Goal: Navigation & Orientation: Find specific page/section

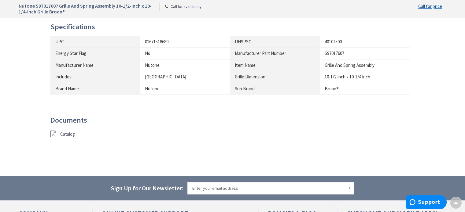
scroll to position [306, 0]
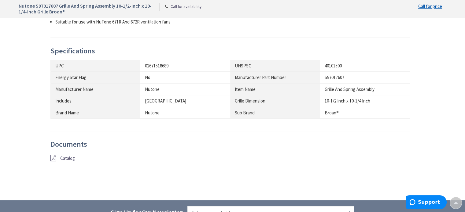
click at [70, 160] on span "Catalog" at bounding box center [67, 159] width 15 height 6
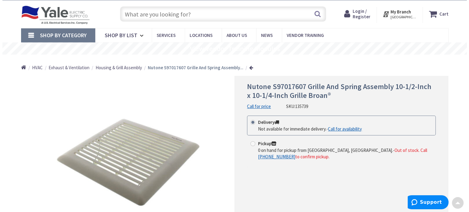
scroll to position [0, 0]
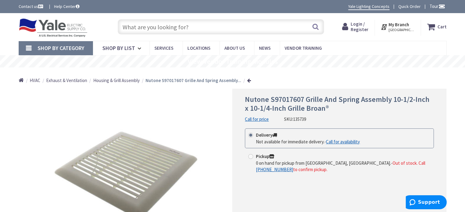
click at [400, 28] on span "[GEOGRAPHIC_DATA], [GEOGRAPHIC_DATA]" at bounding box center [401, 30] width 26 height 5
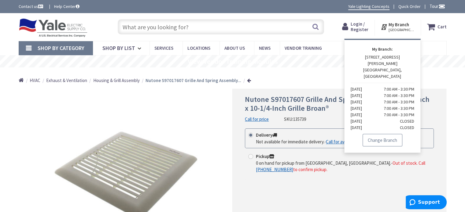
click at [383, 134] on link "Change Branch" at bounding box center [382, 140] width 40 height 13
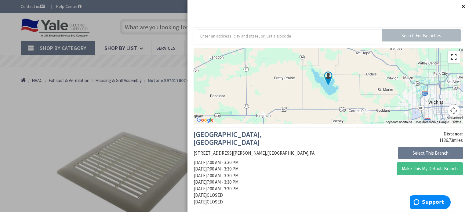
click at [450, 57] on button "Toggle fullscreen view" at bounding box center [454, 57] width 12 height 12
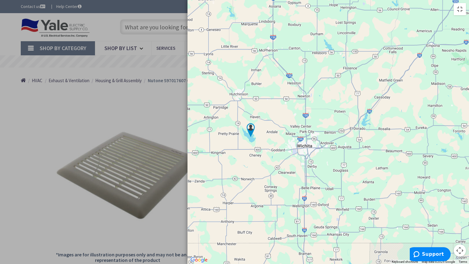
drag, startPoint x: 403, startPoint y: 159, endPoint x: 204, endPoint y: 151, distance: 198.5
click at [255, 153] on div at bounding box center [329, 132] width 282 height 264
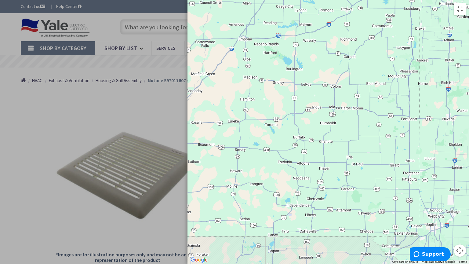
drag, startPoint x: 330, startPoint y: 140, endPoint x: 38, endPoint y: 157, distance: 292.4
click at [188, 154] on div at bounding box center [329, 132] width 282 height 264
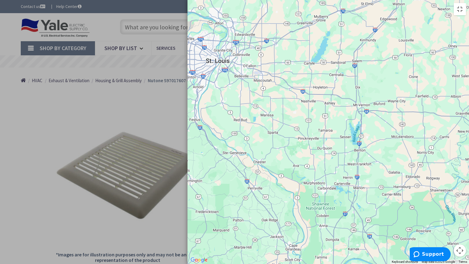
drag, startPoint x: 315, startPoint y: 153, endPoint x: 160, endPoint y: 147, distance: 155.1
click at [188, 148] on div at bounding box center [329, 132] width 282 height 264
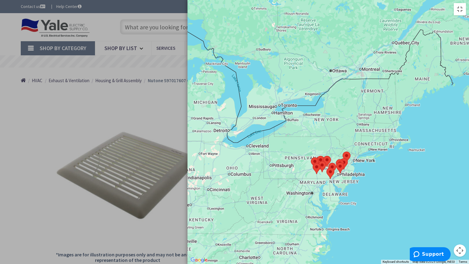
drag, startPoint x: 388, startPoint y: 112, endPoint x: 187, endPoint y: 190, distance: 215.7
click at [188, 190] on div at bounding box center [329, 132] width 282 height 264
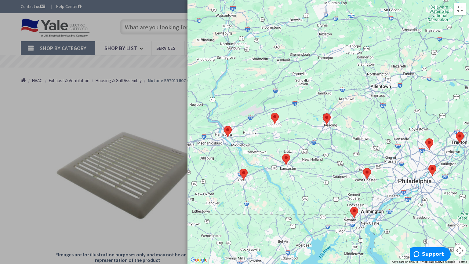
drag, startPoint x: 299, startPoint y: 84, endPoint x: 283, endPoint y: 130, distance: 49.2
click at [283, 130] on div at bounding box center [329, 132] width 282 height 264
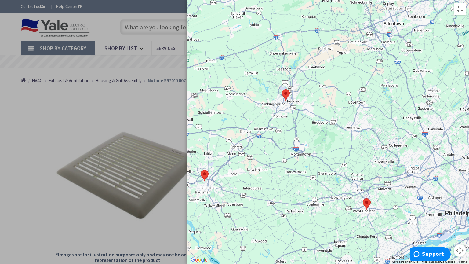
click at [280, 95] on img at bounding box center [286, 95] width 13 height 16
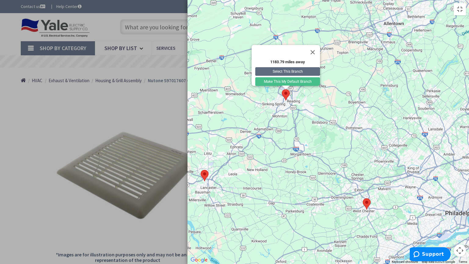
click at [255, 67] on button "Select This Branch" at bounding box center [287, 71] width 65 height 9
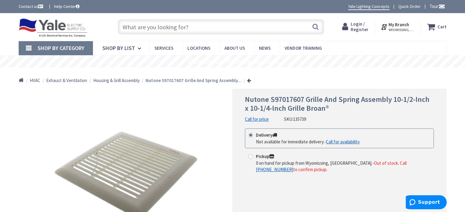
click at [393, 28] on span "WYOMISSING, [GEOGRAPHIC_DATA]" at bounding box center [401, 30] width 26 height 5
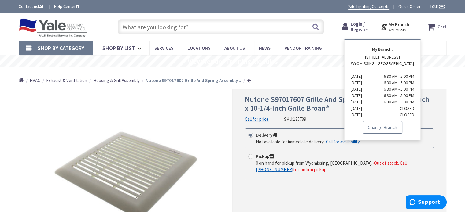
click at [389, 126] on link "Change Branch" at bounding box center [382, 127] width 40 height 13
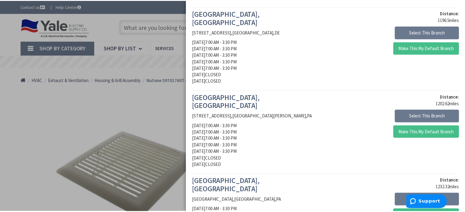
scroll to position [550, 0]
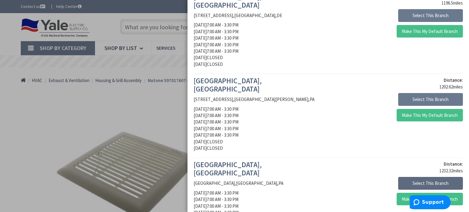
click at [422, 177] on button "Select This Branch" at bounding box center [431, 183] width 65 height 13
